Goal: Task Accomplishment & Management: Manage account settings

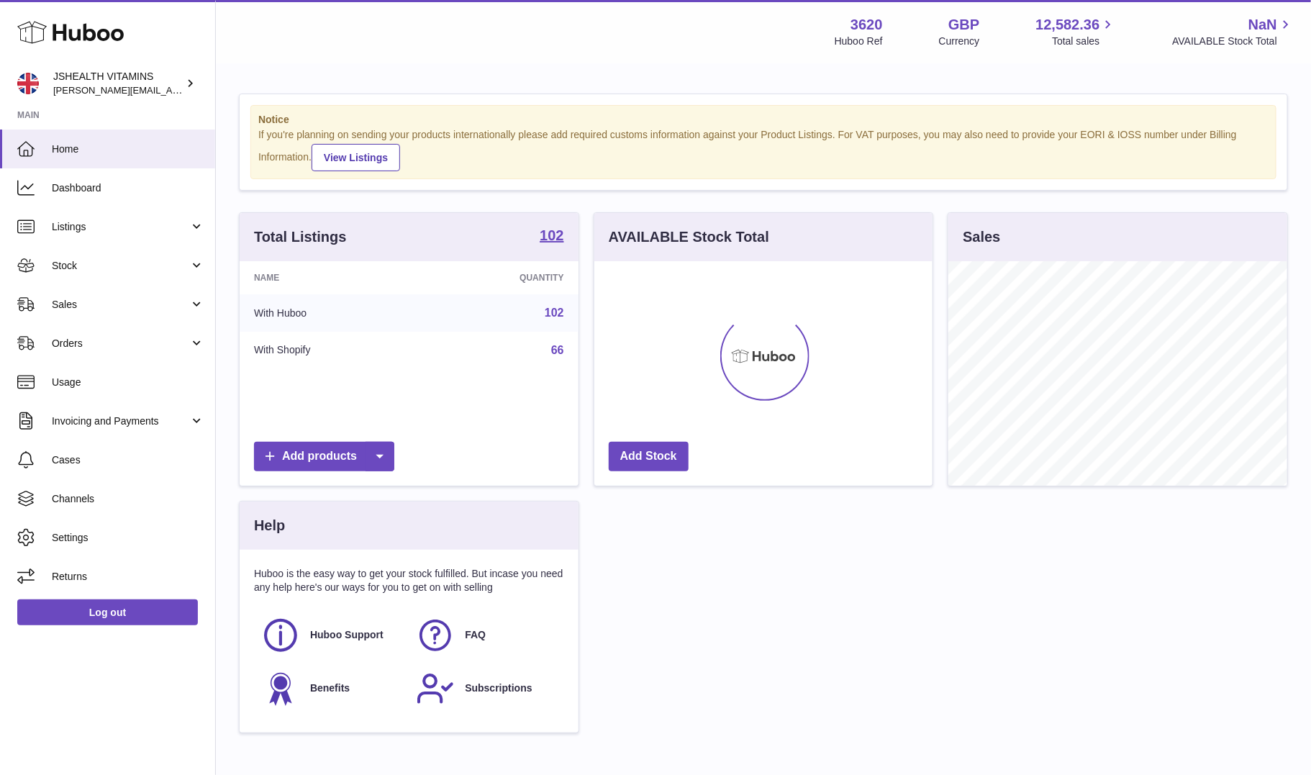
scroll to position [224, 339]
click at [72, 268] on span "Stock" at bounding box center [120, 266] width 137 height 14
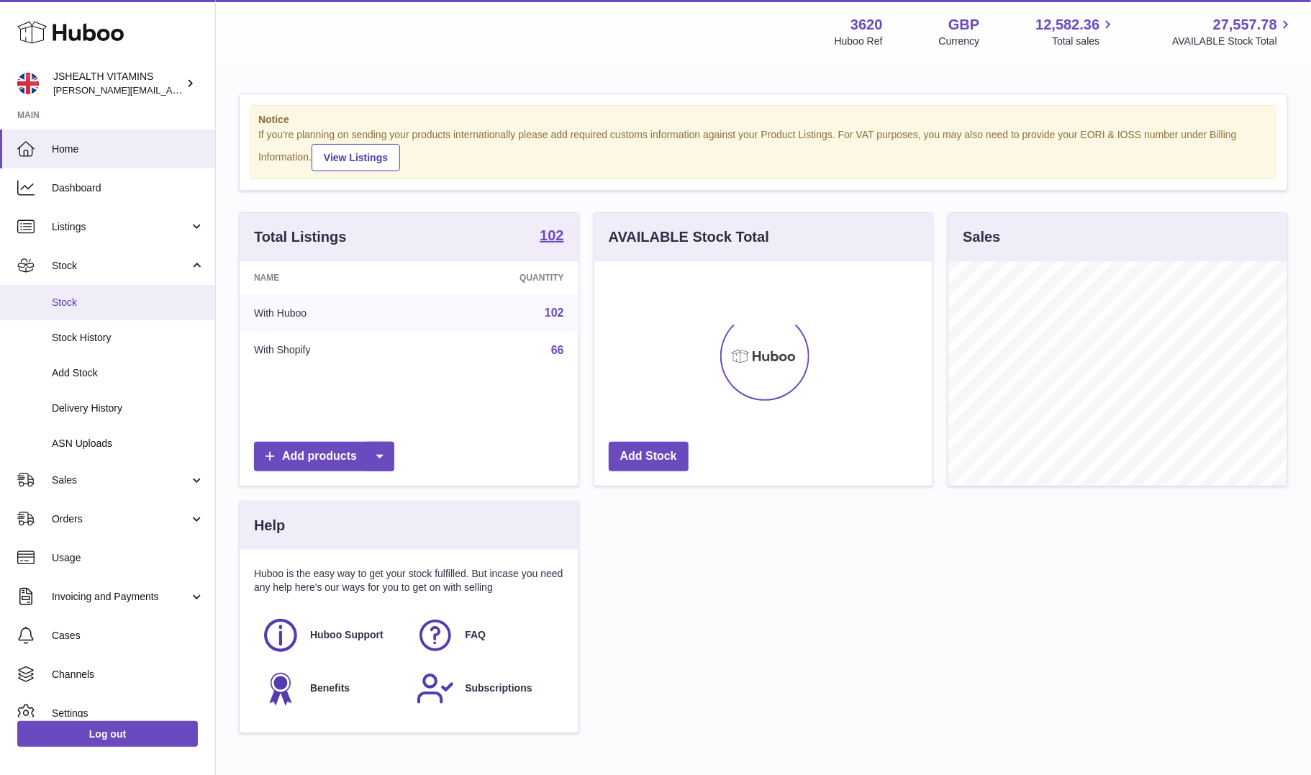
click at [84, 311] on link "Stock" at bounding box center [107, 302] width 215 height 35
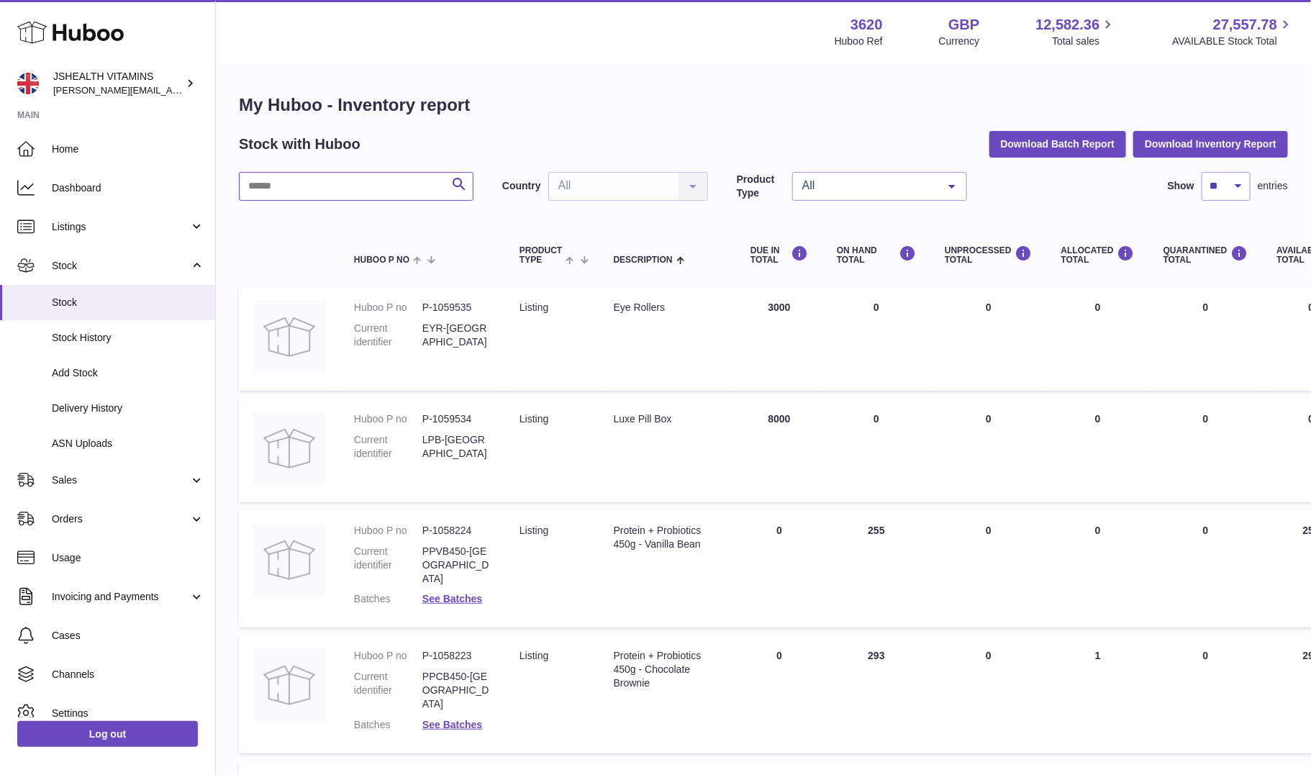
click at [343, 186] on input "text" at bounding box center [356, 186] width 234 height 29
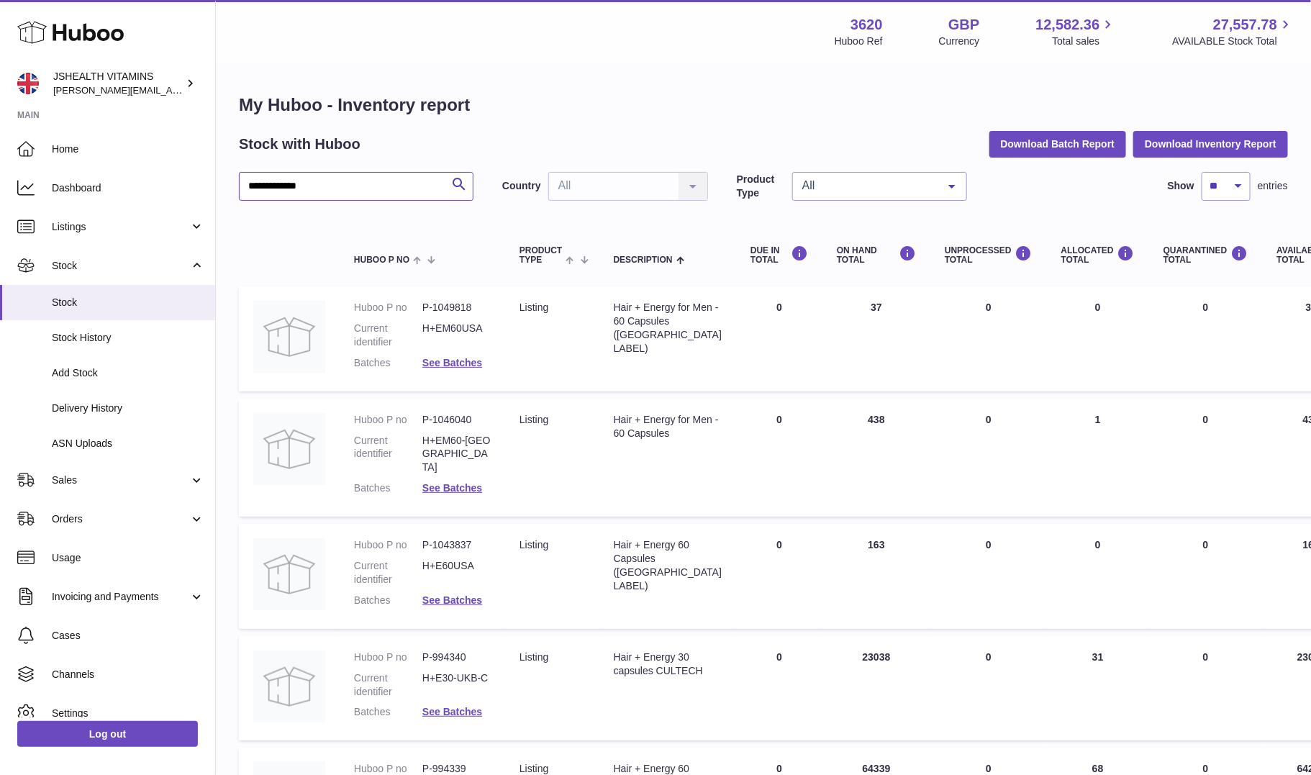
scroll to position [183, 0]
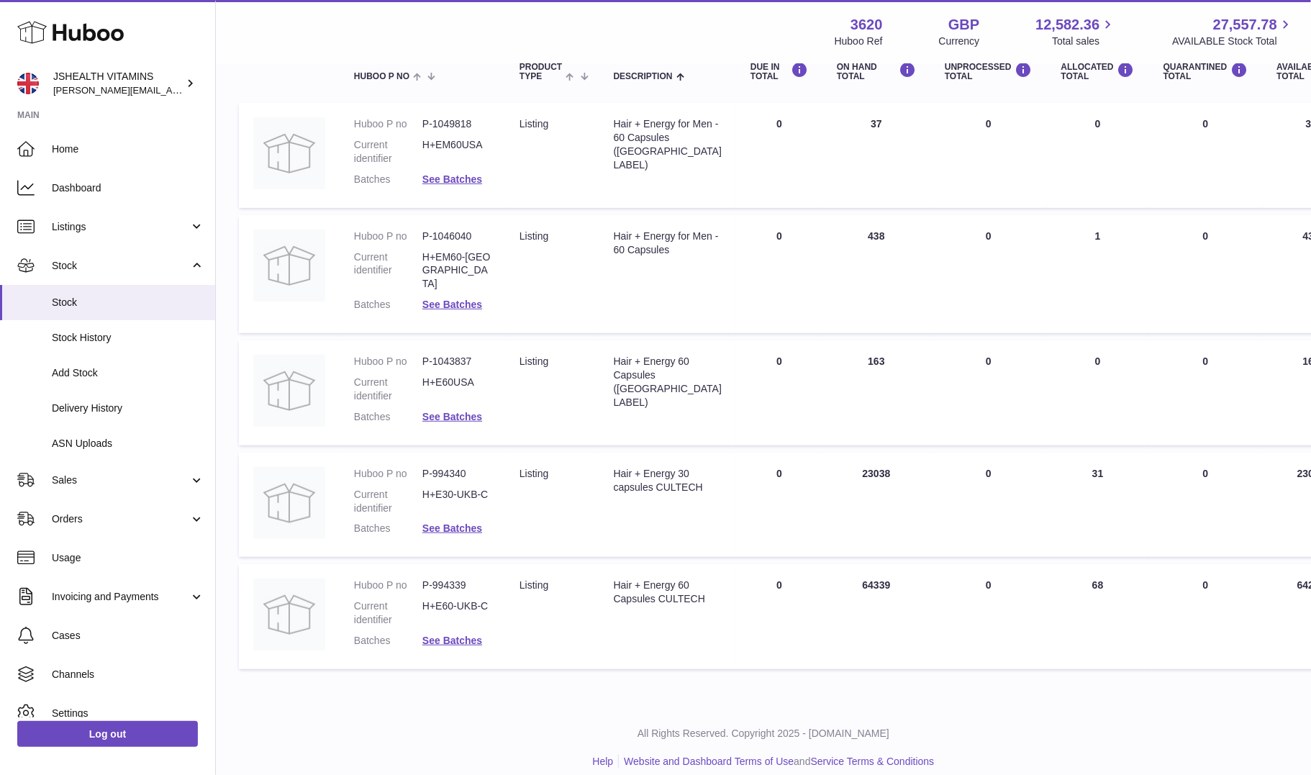
type input "**********"
click at [648, 591] on div "Hair + Energy 60 Capsules CULTECH" at bounding box center [668, 591] width 108 height 27
copy tr "Hair + Energy 60 Capsules CULTECH"
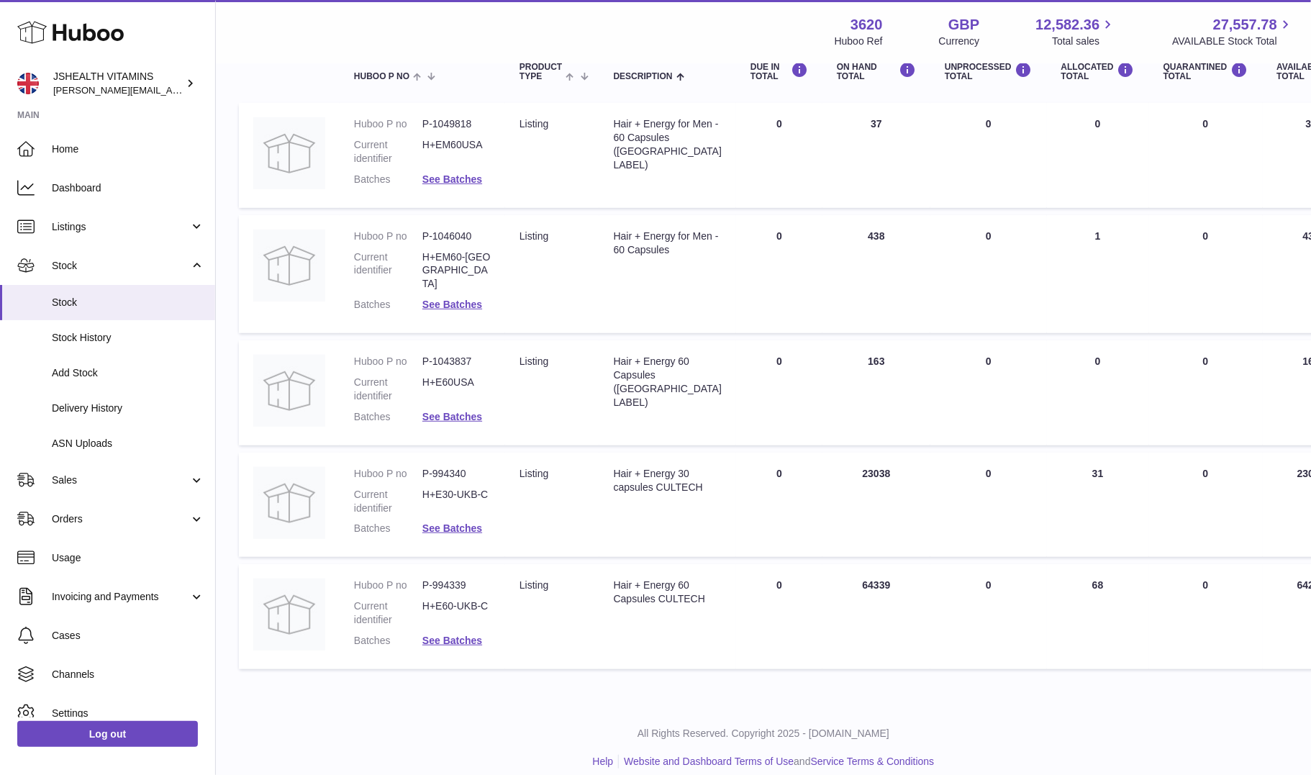
click at [446, 578] on dd "P-994339" at bounding box center [456, 585] width 68 height 14
copy dl "P-994339"
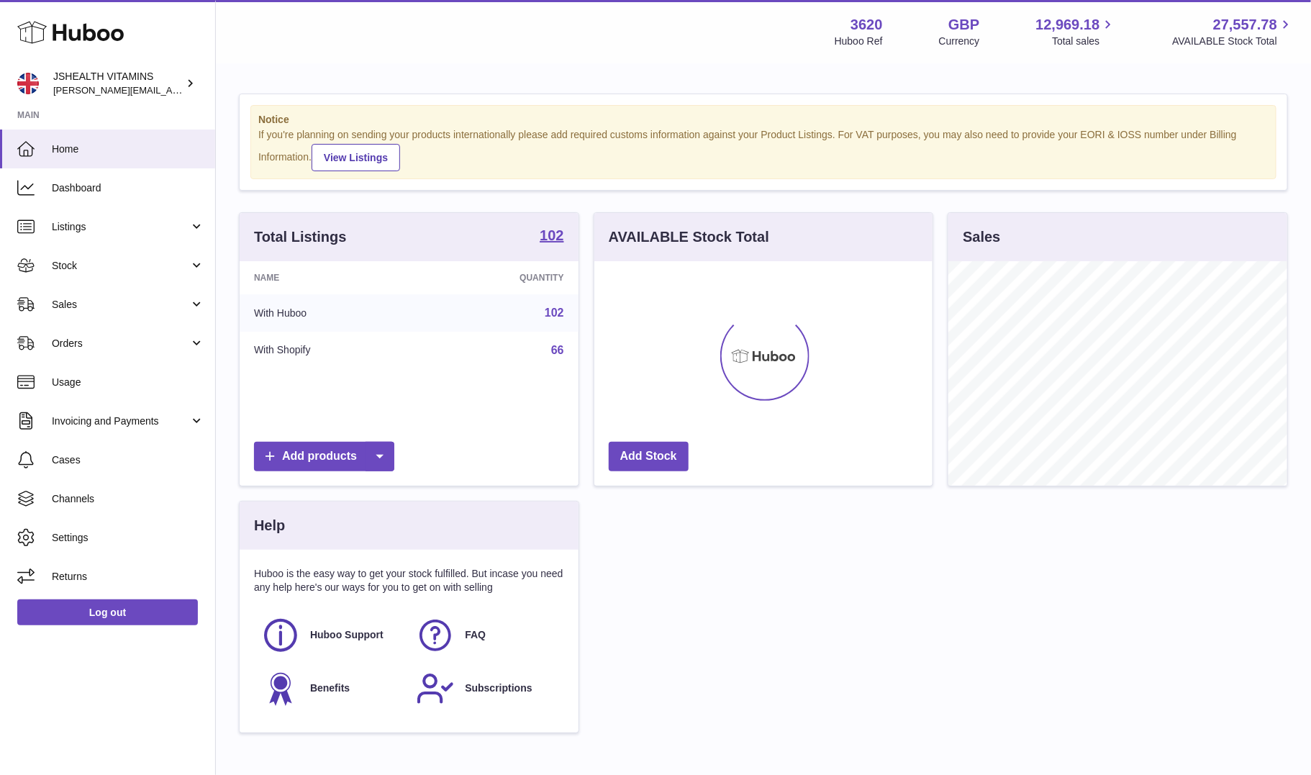
scroll to position [224, 339]
click at [108, 268] on span "Stock" at bounding box center [120, 266] width 137 height 14
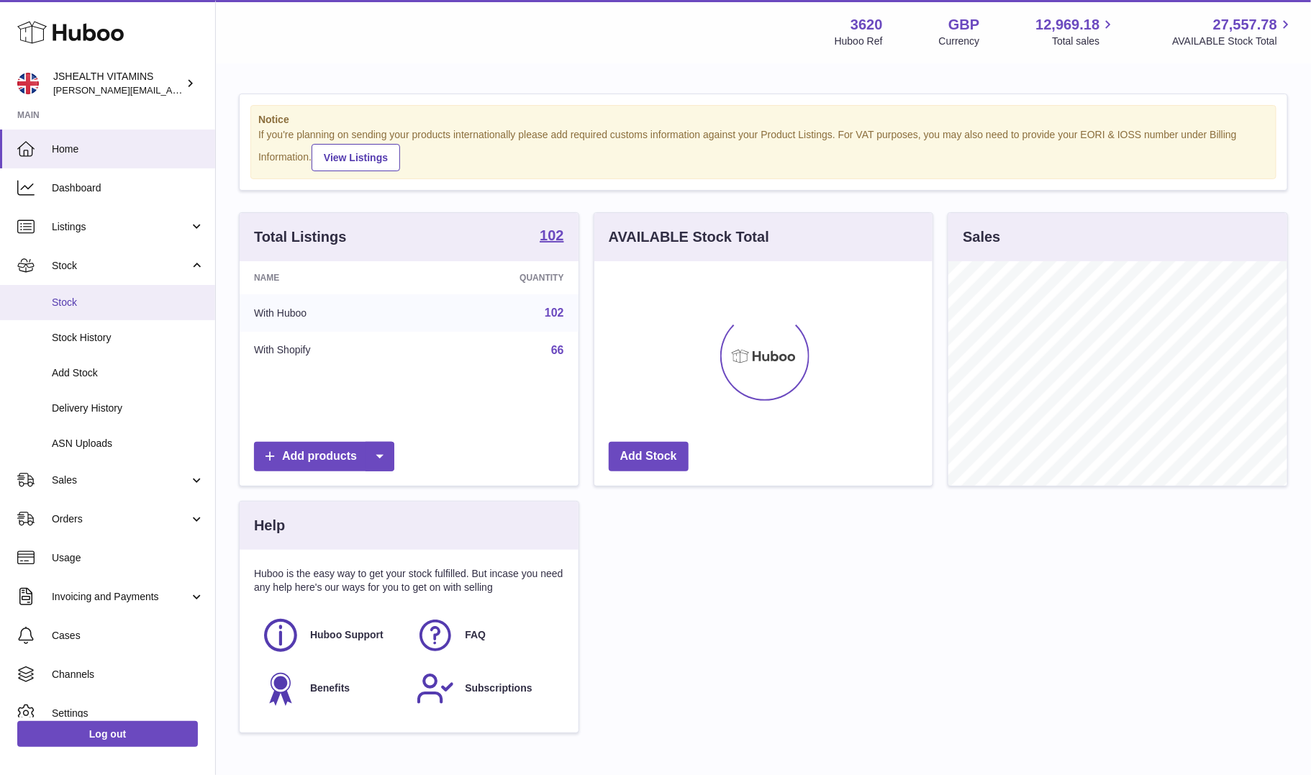
click at [95, 297] on span "Stock" at bounding box center [128, 303] width 152 height 14
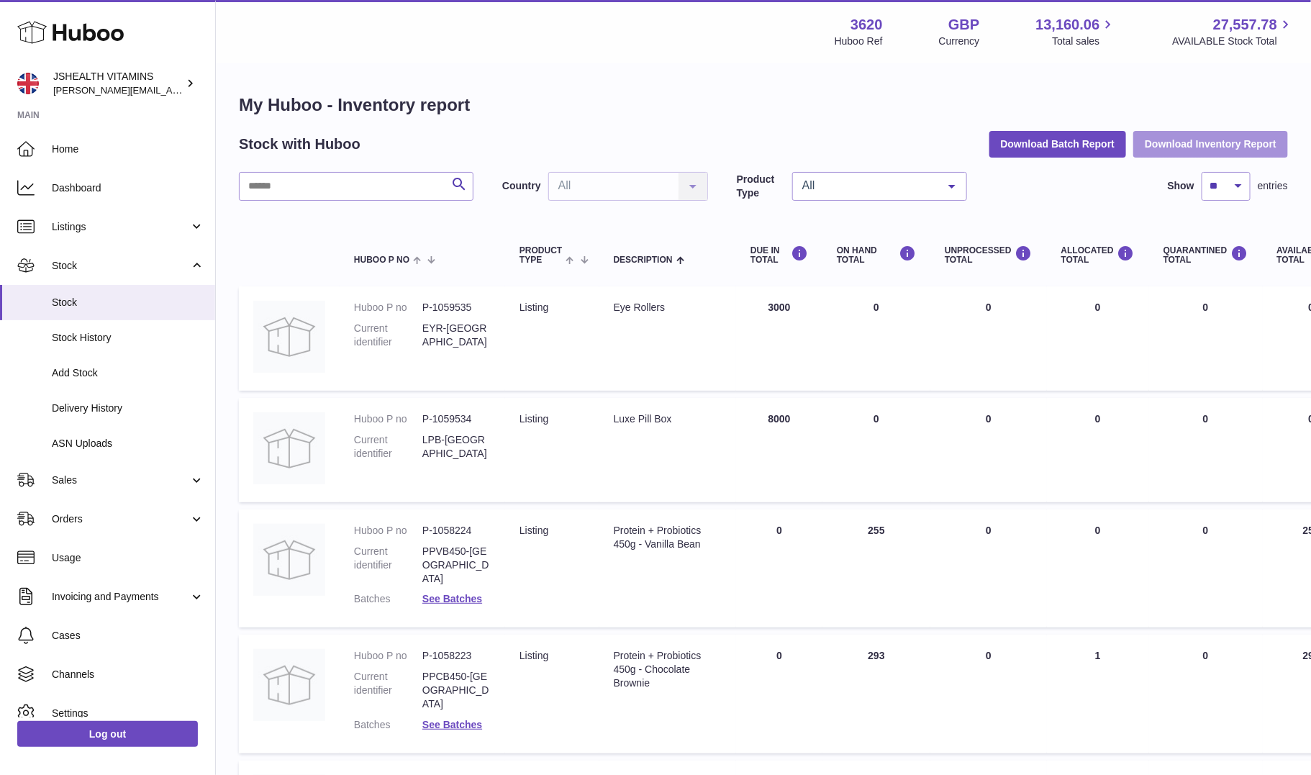
click at [1194, 145] on button "Download Inventory Report" at bounding box center [1210, 144] width 155 height 26
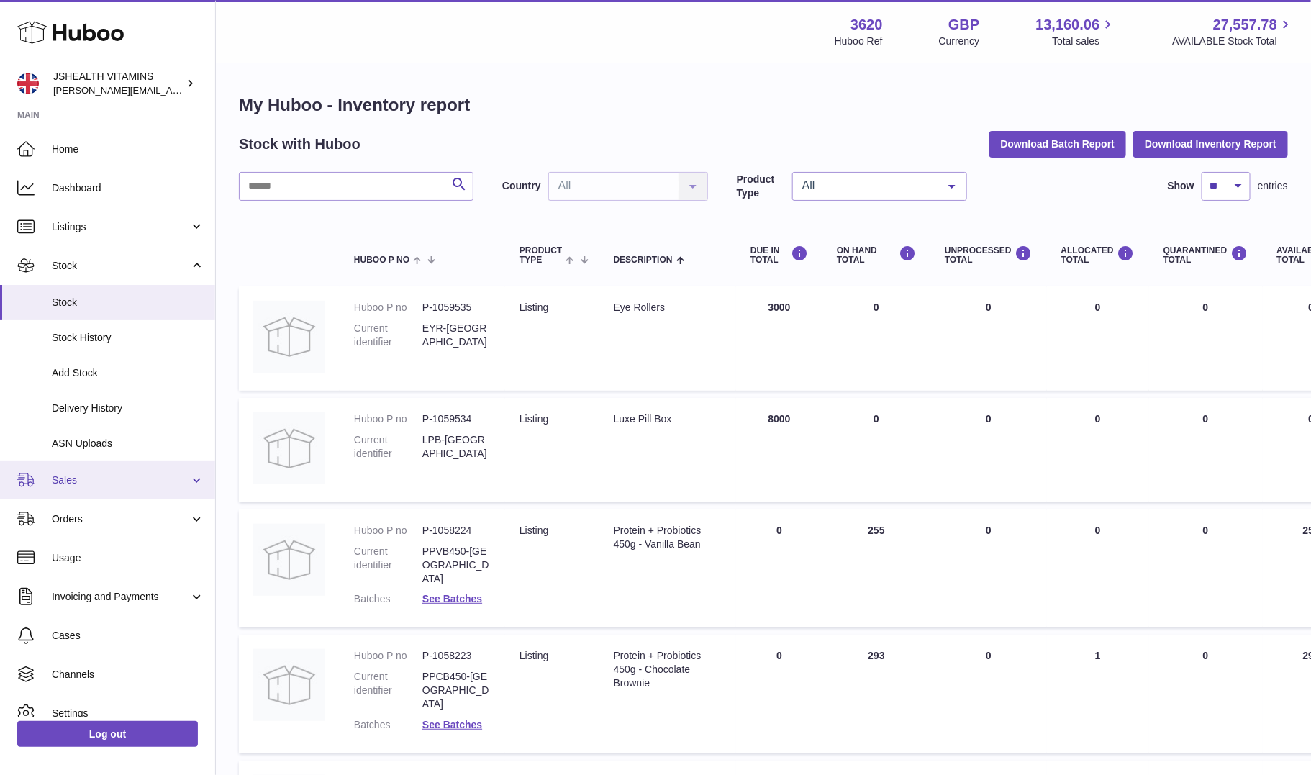
click at [122, 490] on link "Sales" at bounding box center [107, 479] width 215 height 39
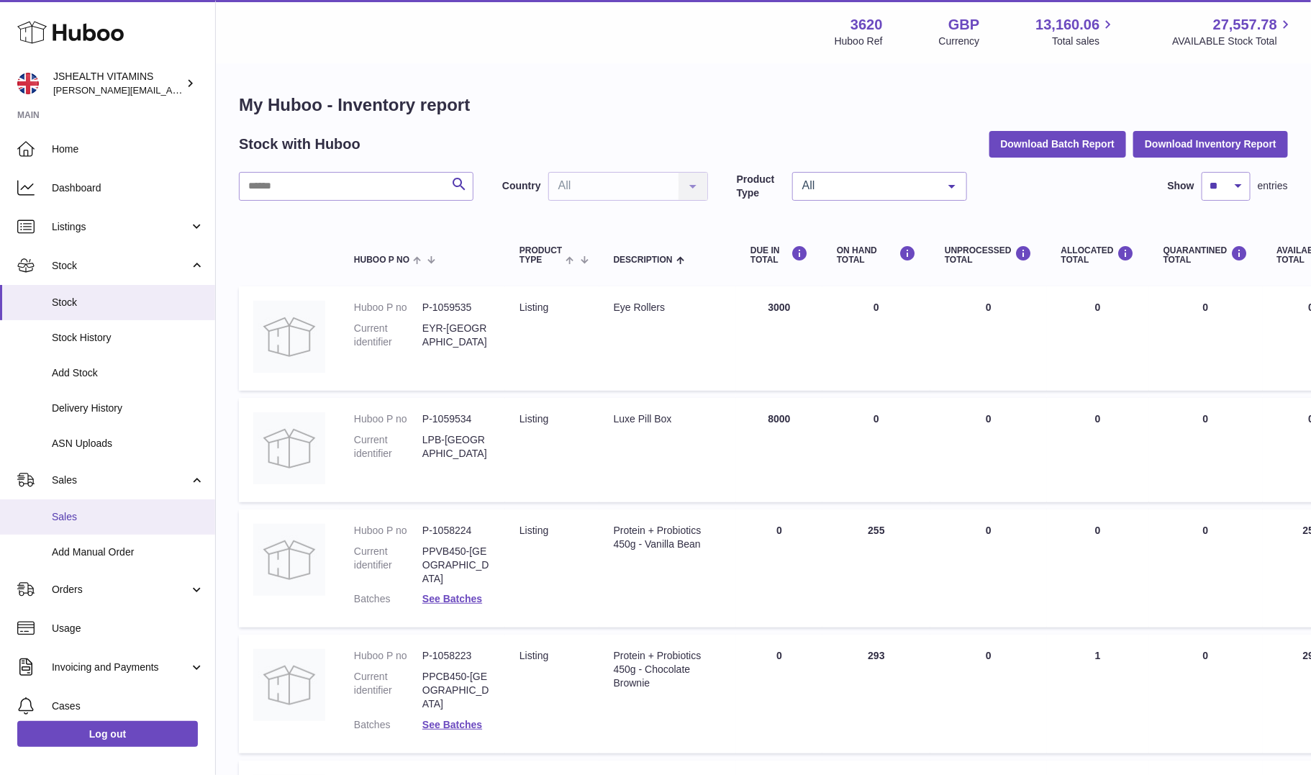
click at [104, 516] on span "Sales" at bounding box center [128, 517] width 152 height 14
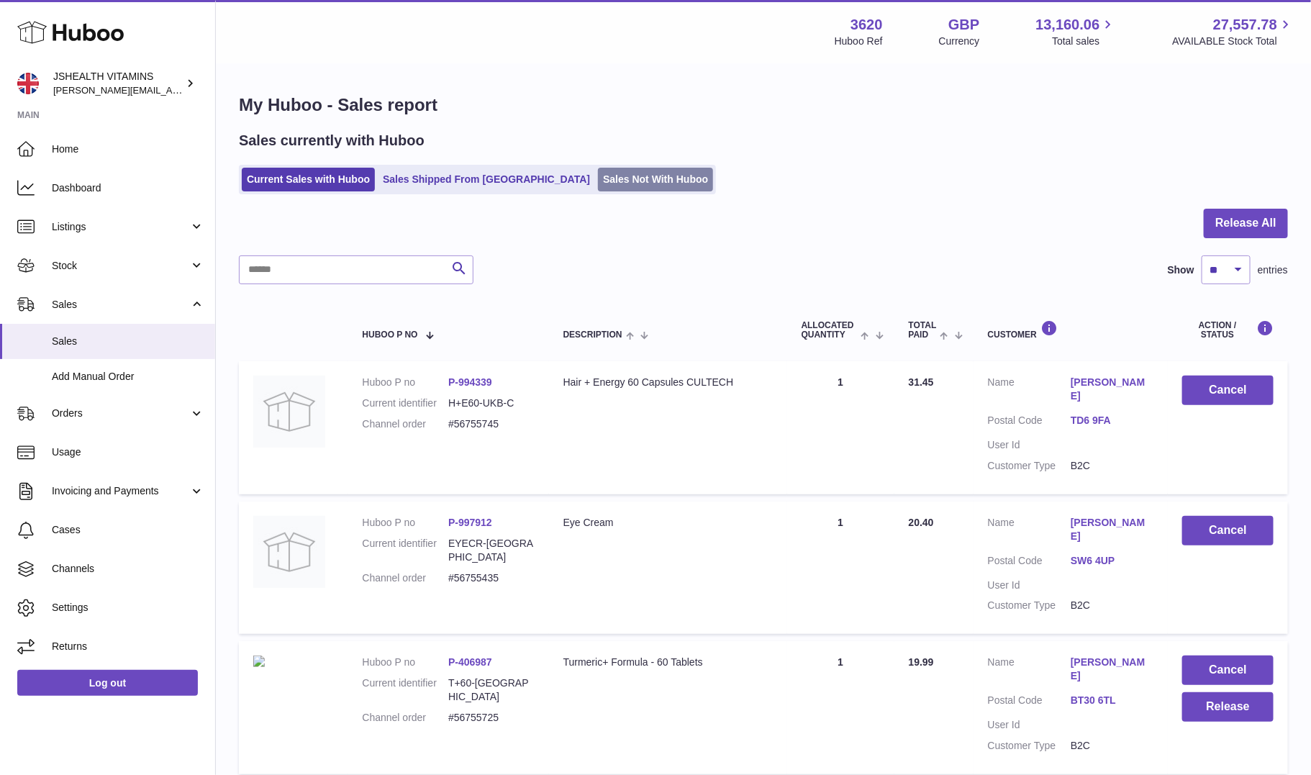
click at [602, 176] on link "Sales Not With Huboo" at bounding box center [655, 180] width 115 height 24
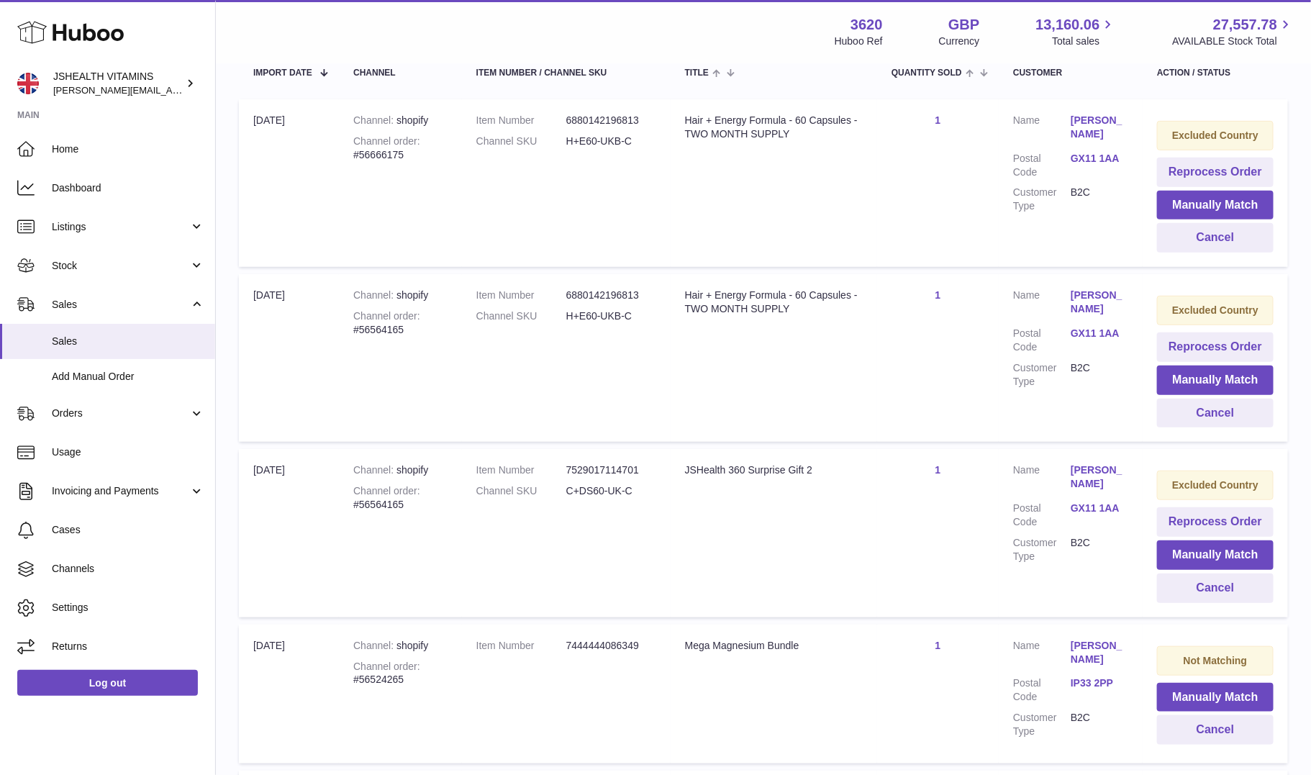
scroll to position [565, 0]
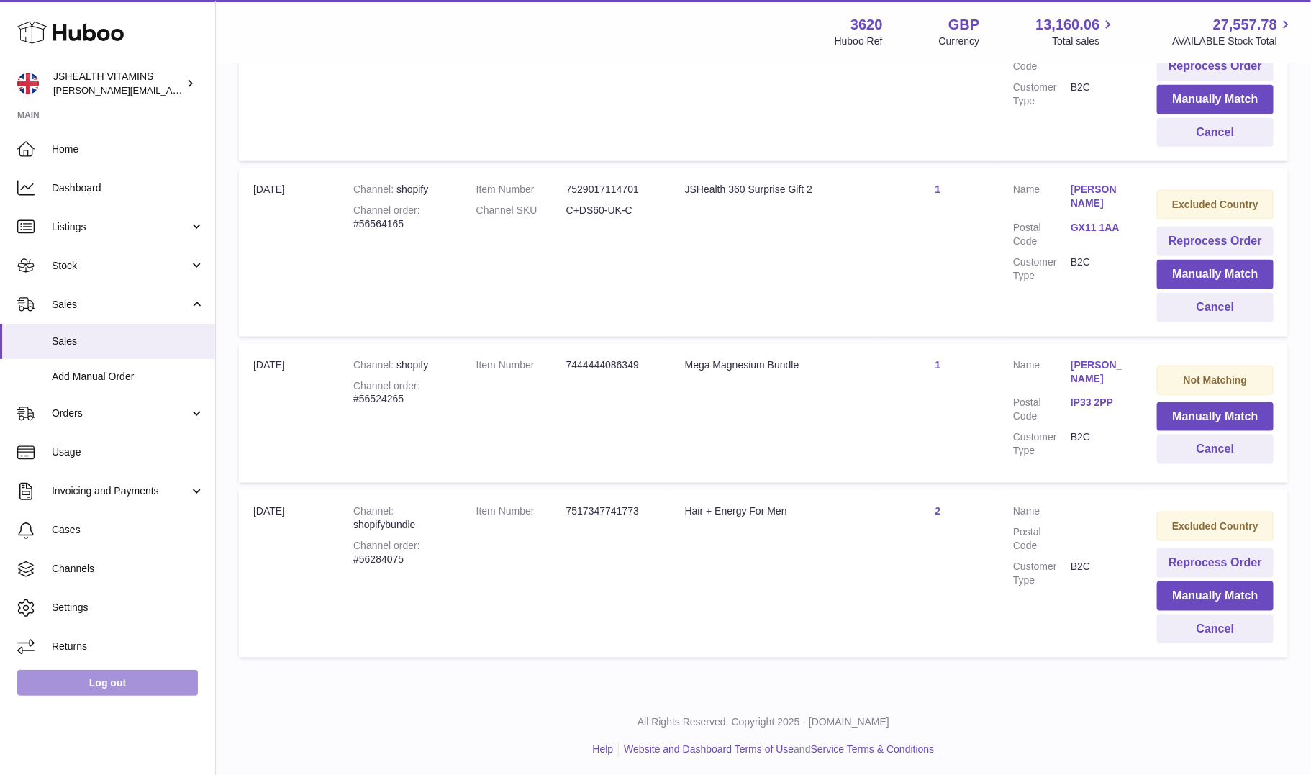
click at [167, 691] on link "Log out" at bounding box center [107, 683] width 181 height 26
